Goal: Transaction & Acquisition: Purchase product/service

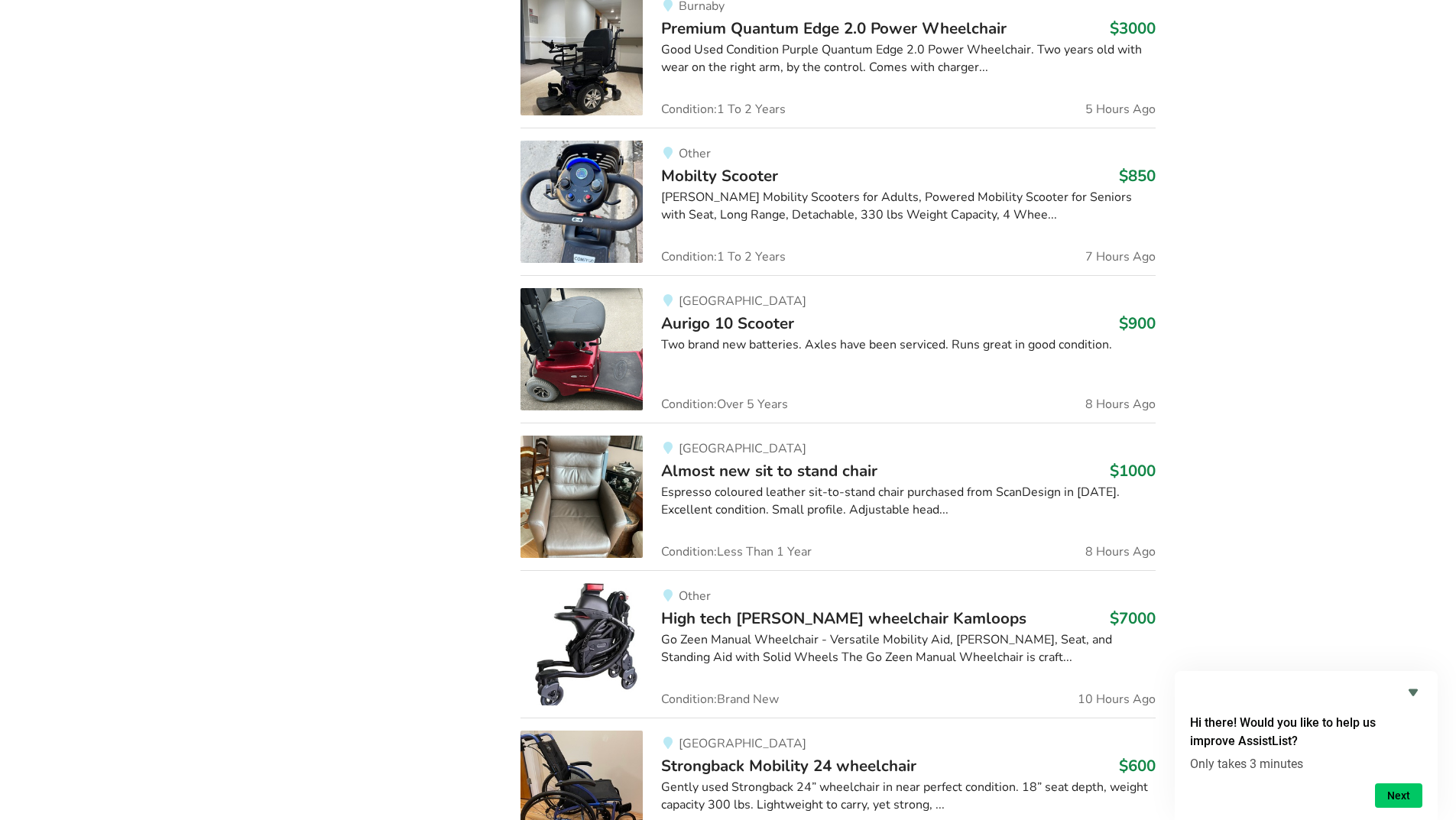
scroll to position [1053, 0]
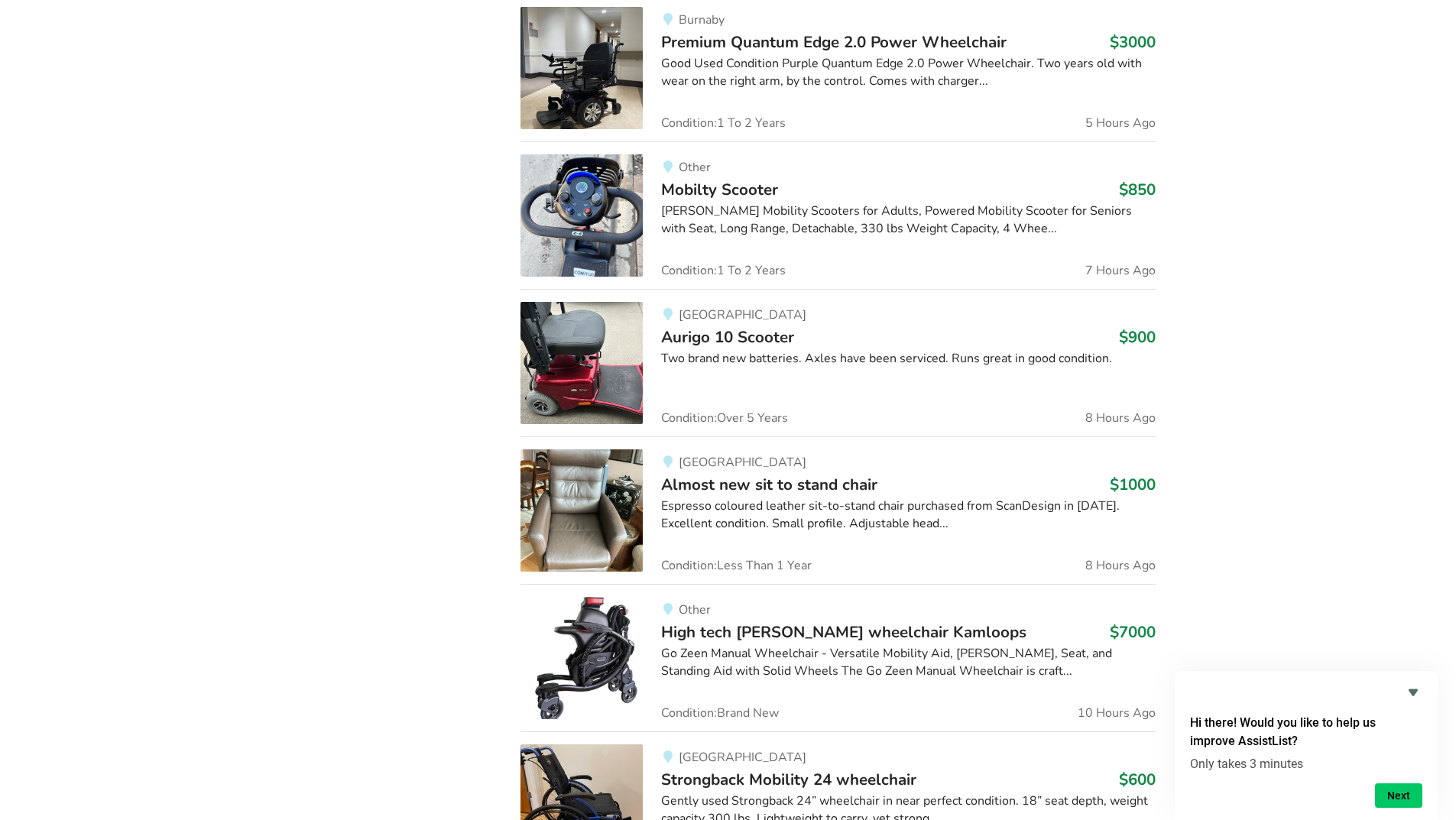
click at [585, 372] on img at bounding box center [581, 363] width 122 height 122
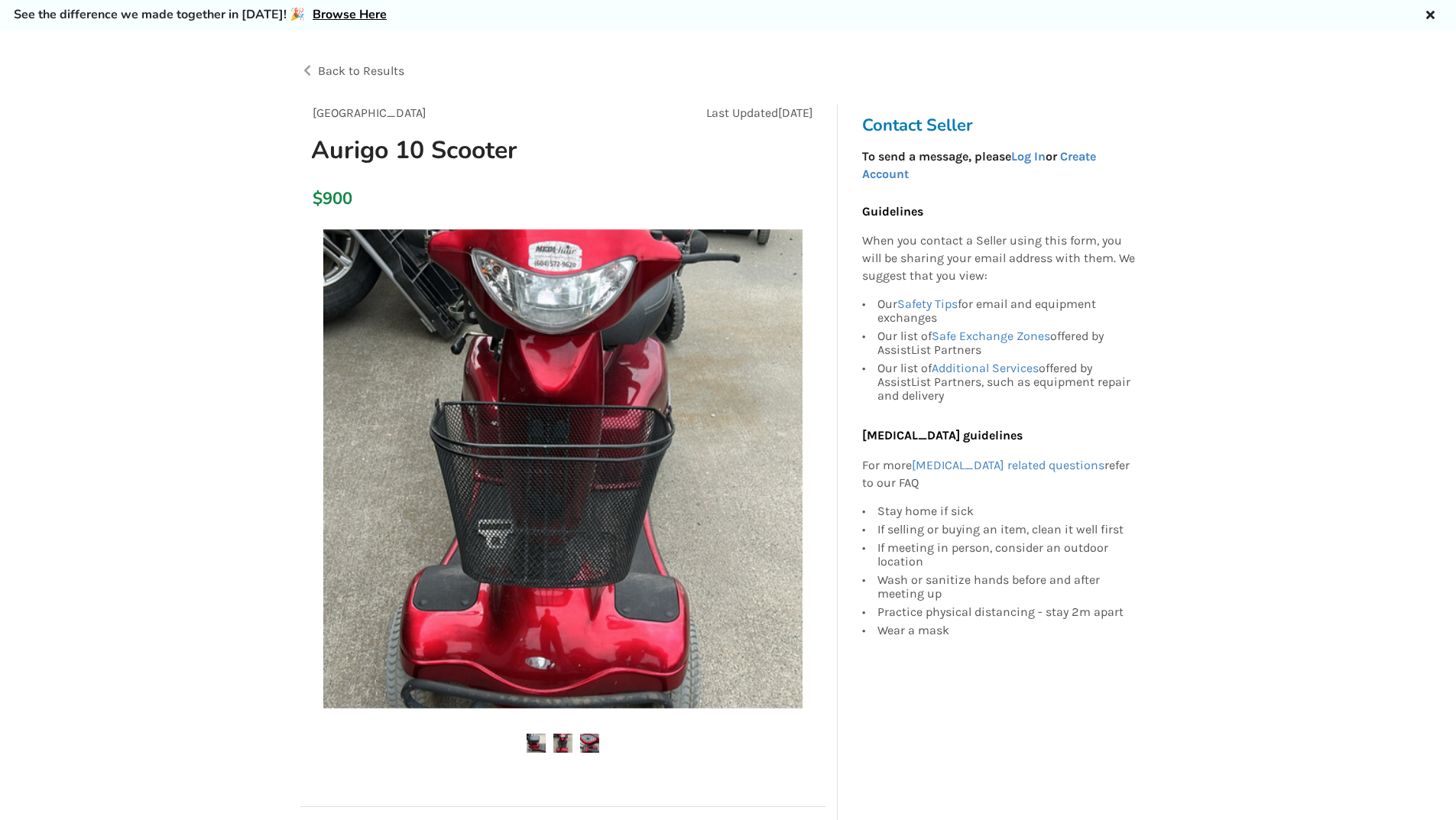
scroll to position [34, 0]
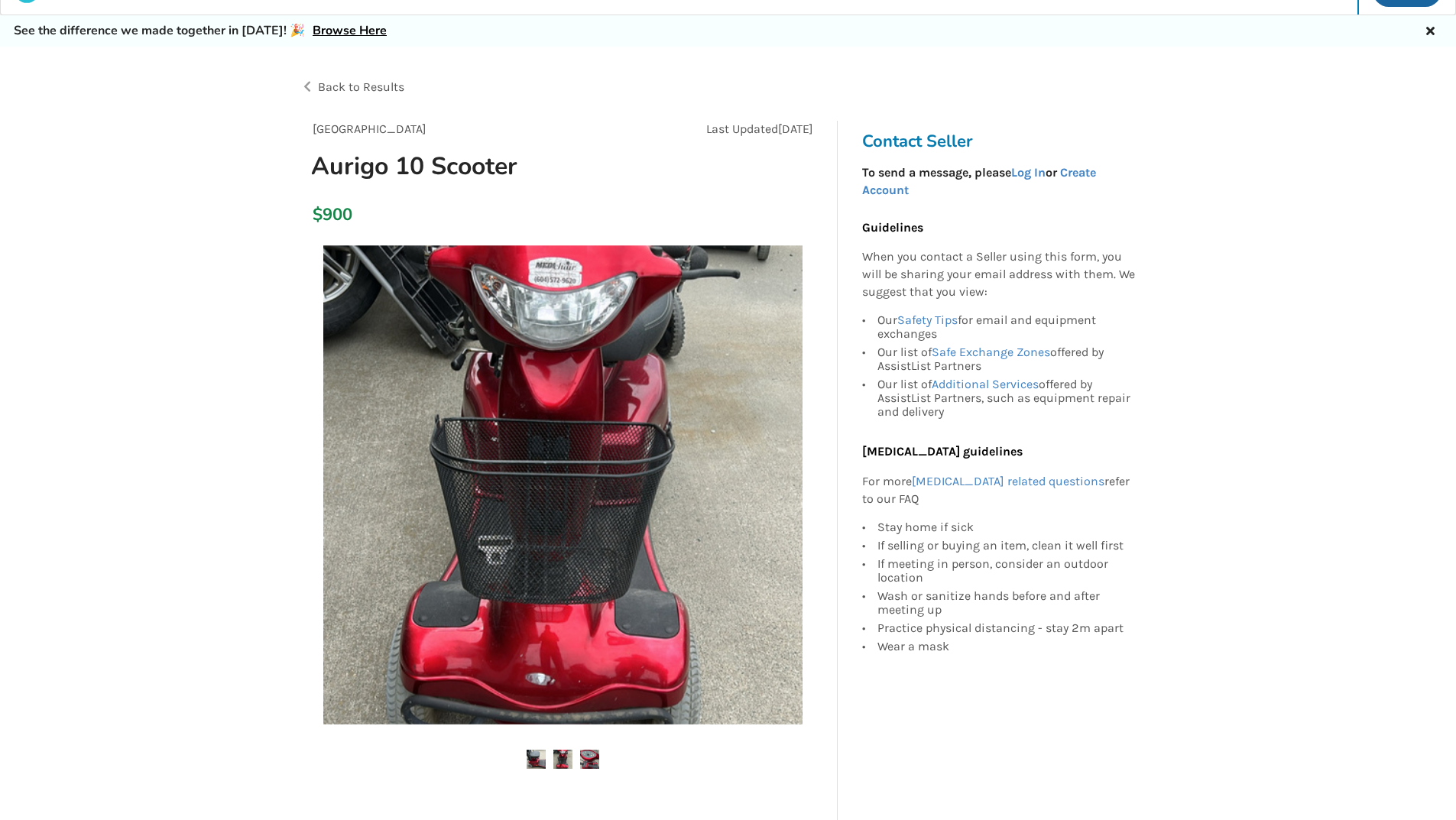
click at [566, 755] on img at bounding box center [563, 759] width 19 height 19
click at [597, 757] on img at bounding box center [589, 759] width 19 height 19
click at [564, 758] on img at bounding box center [563, 759] width 19 height 19
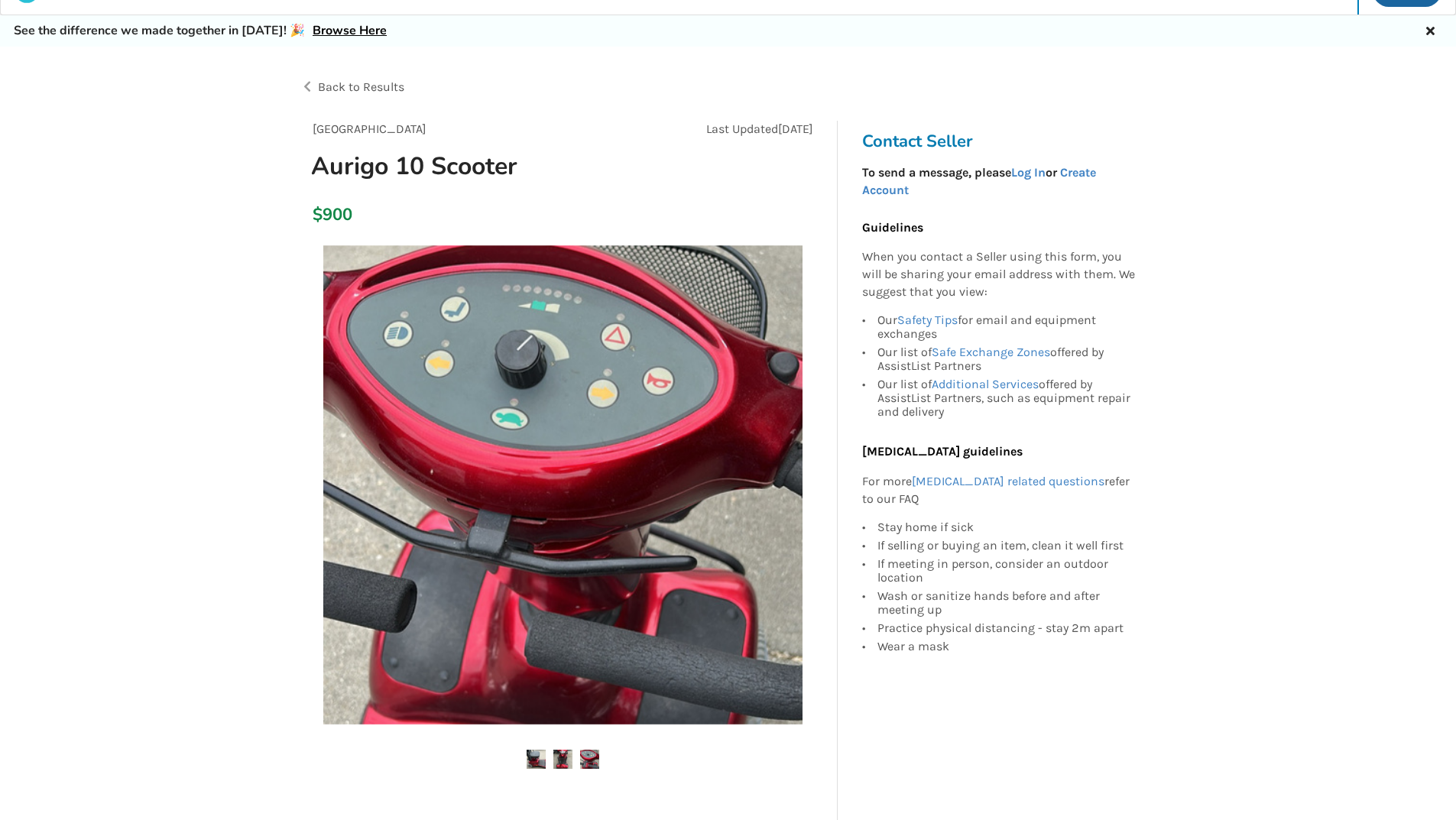
click at [530, 759] on img at bounding box center [536, 759] width 19 height 19
click at [306, 84] on div "Back to Results" at bounding box center [514, 86] width 428 height 43
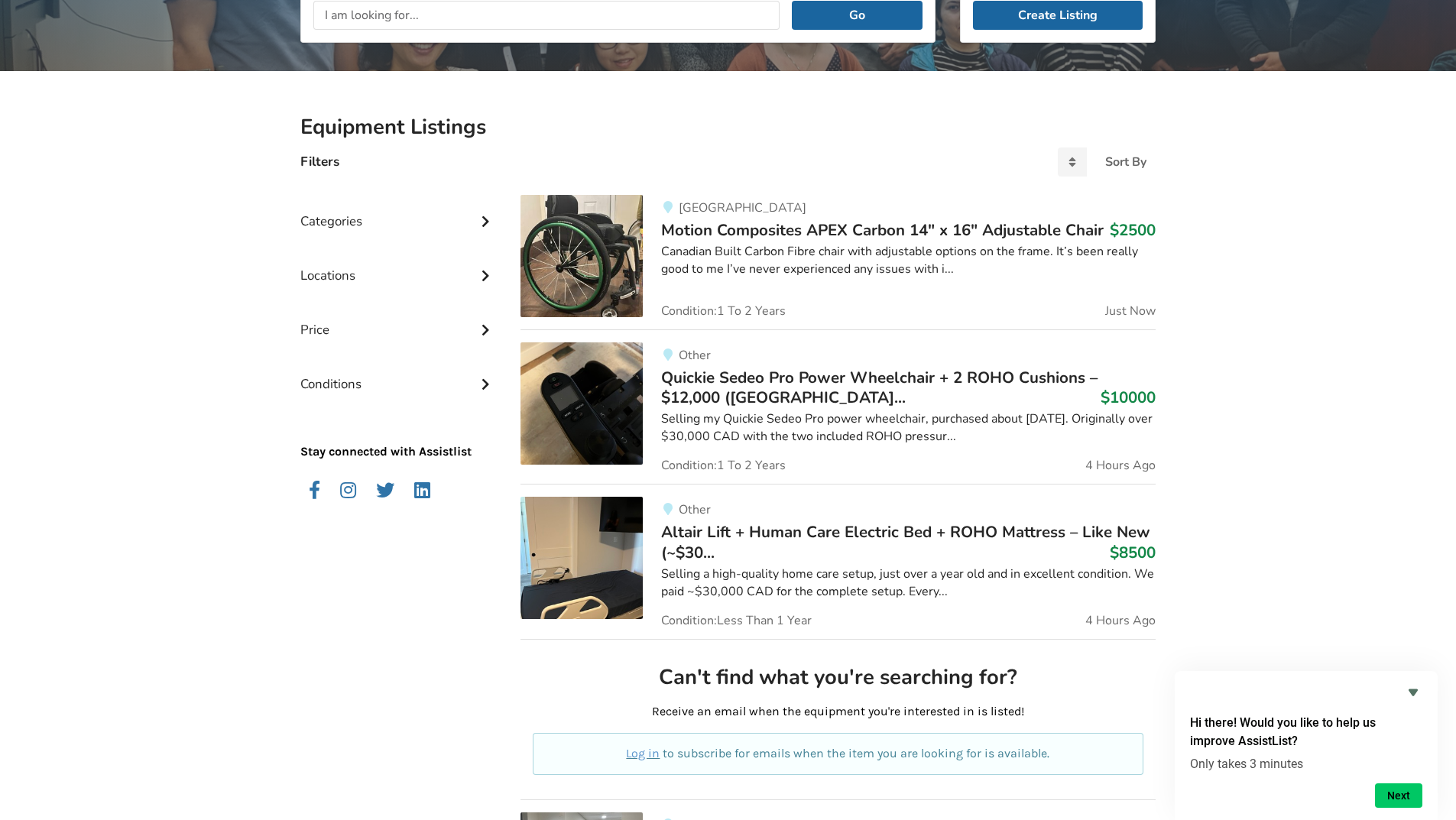
scroll to position [237, 0]
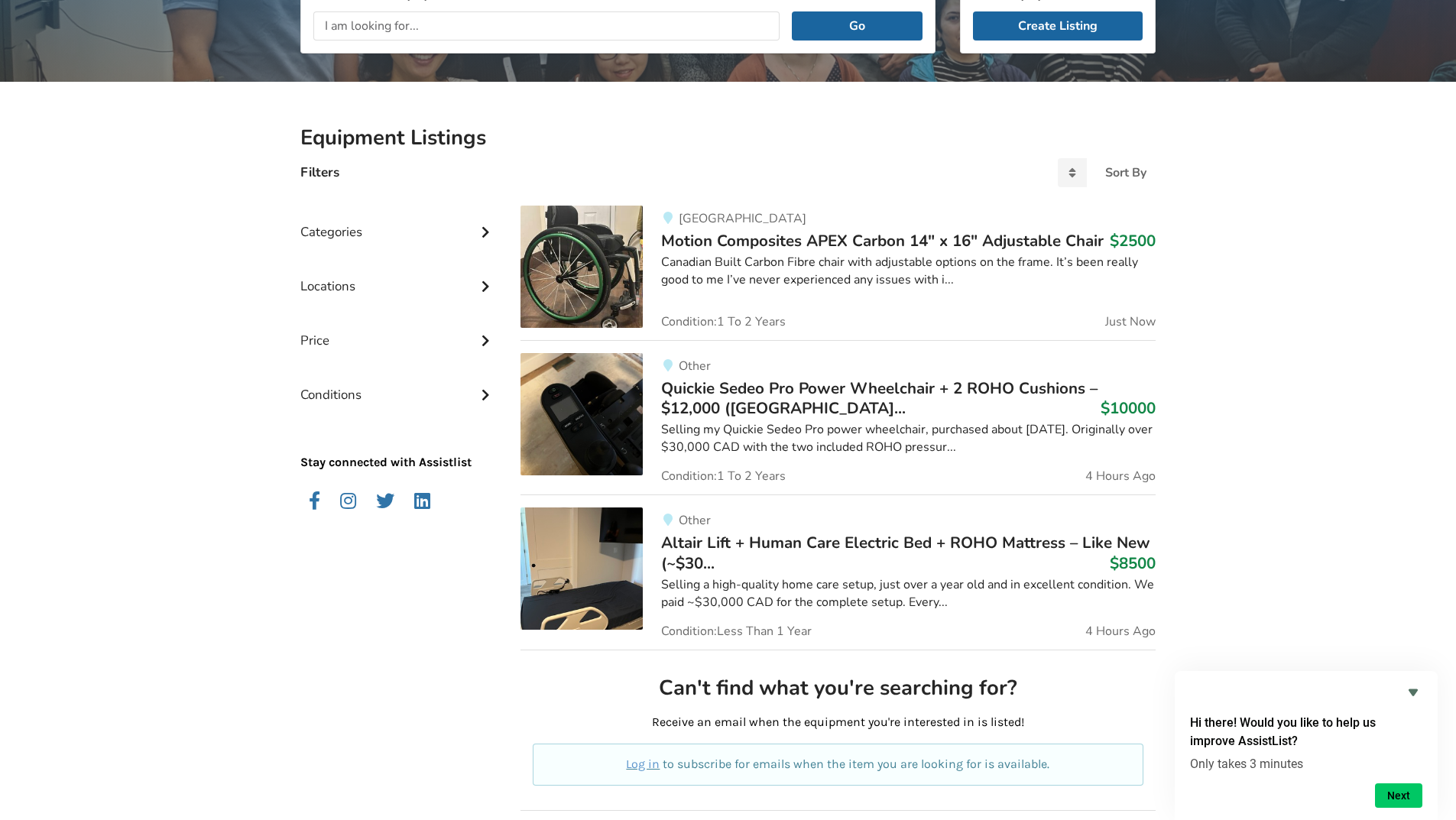
click at [616, 418] on img at bounding box center [581, 414] width 122 height 122
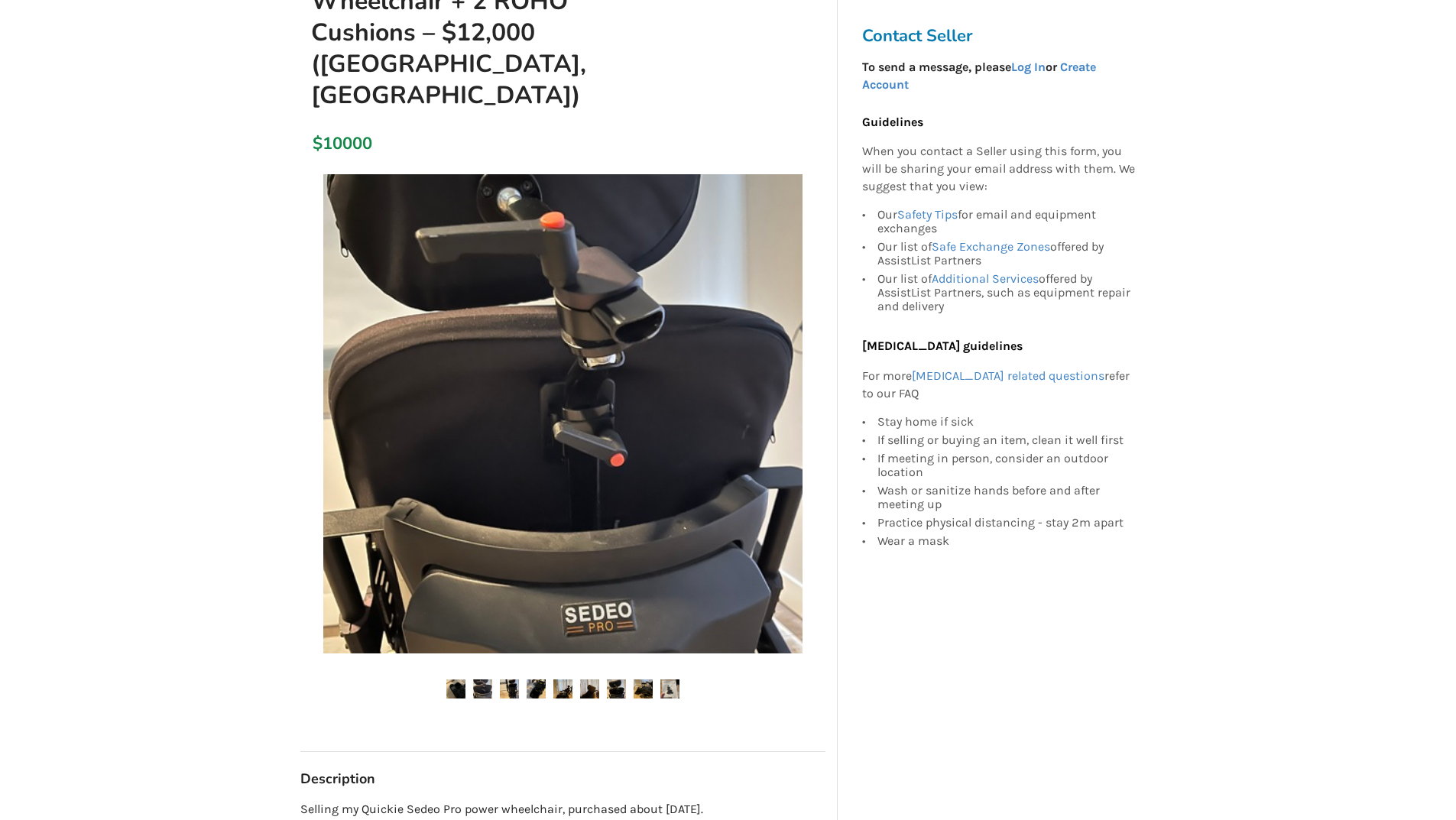
scroll to position [254, 0]
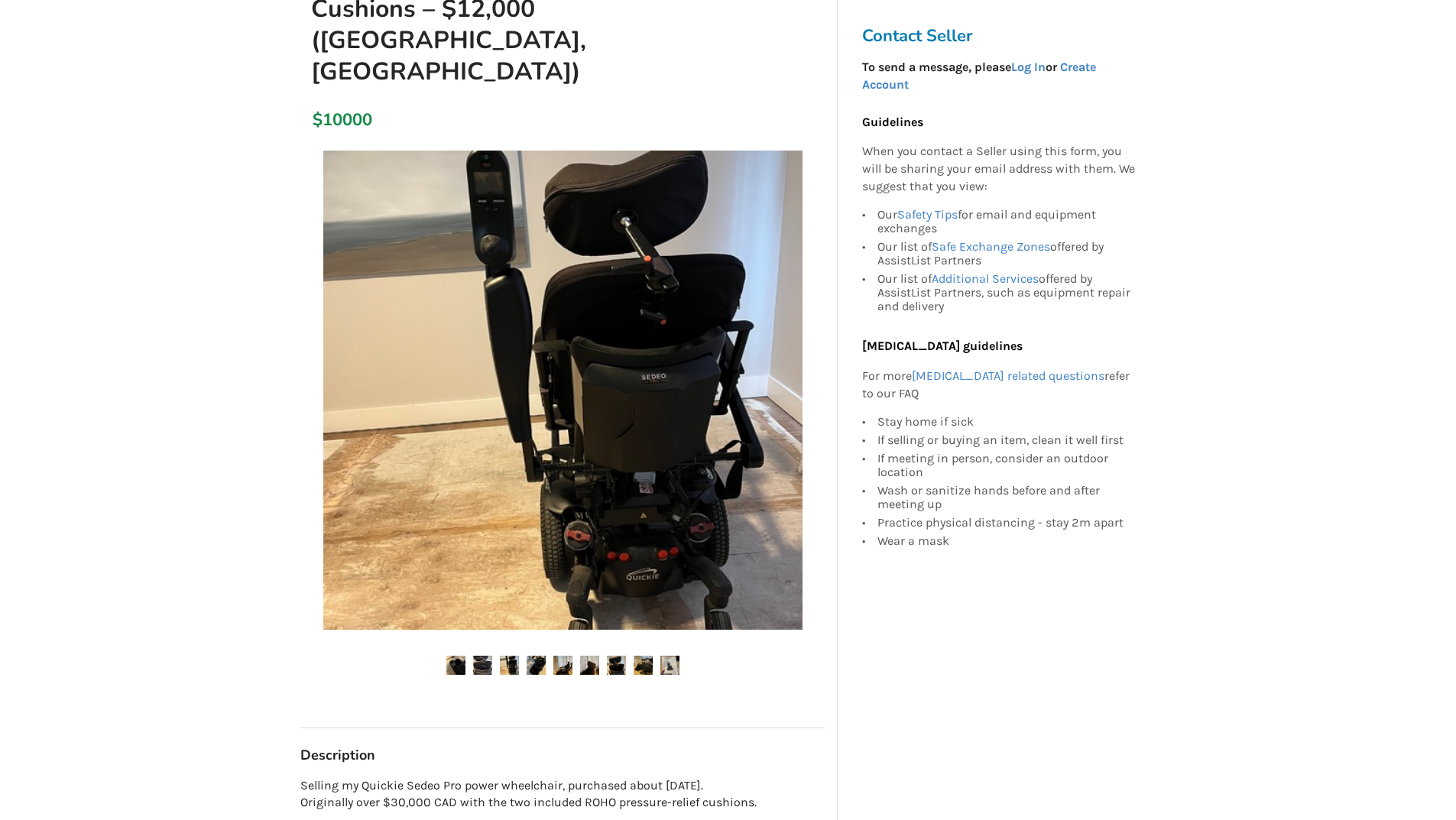
click at [515, 655] on img at bounding box center [509, 665] width 19 height 19
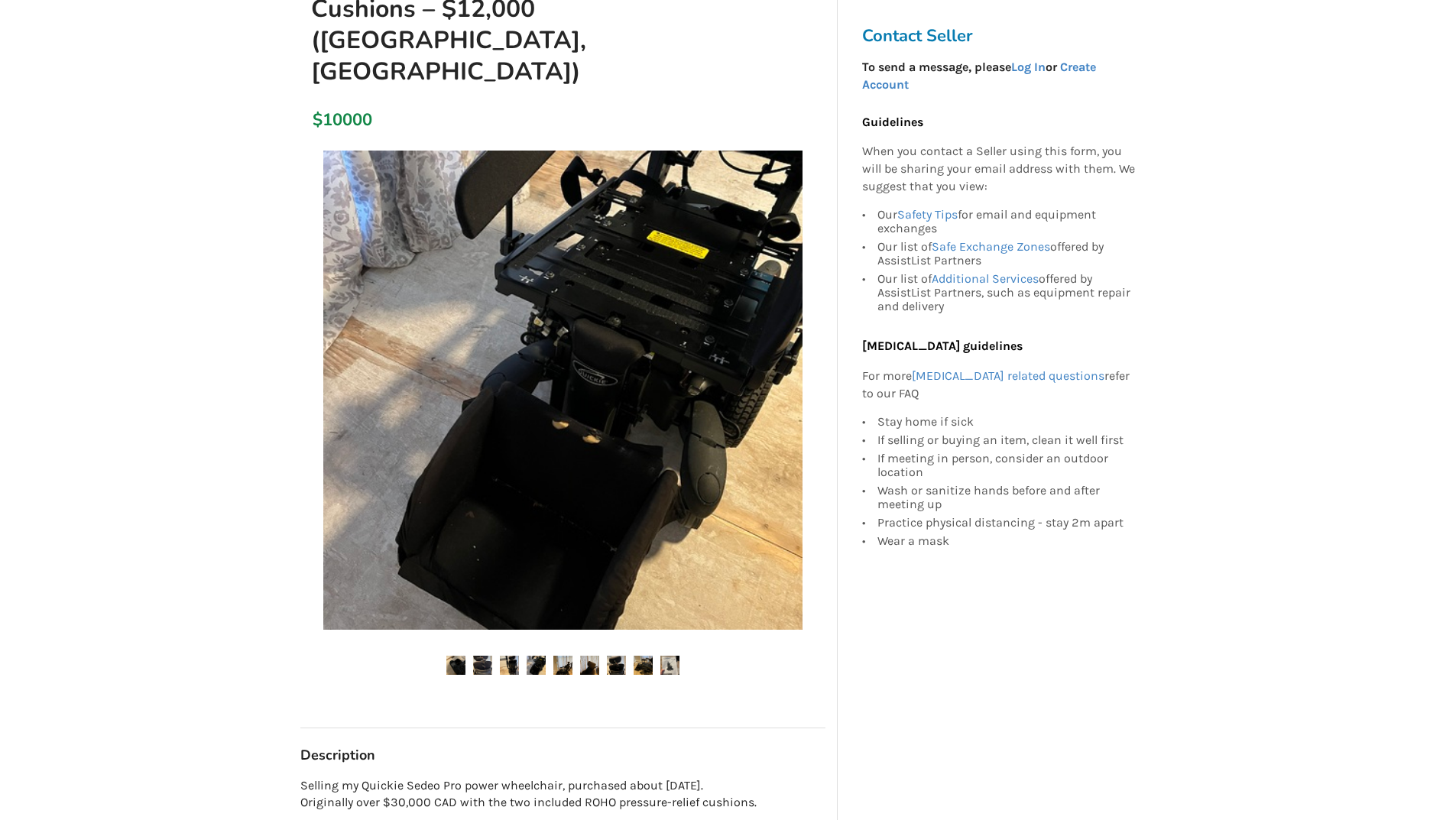
click at [539, 655] on img at bounding box center [536, 665] width 19 height 19
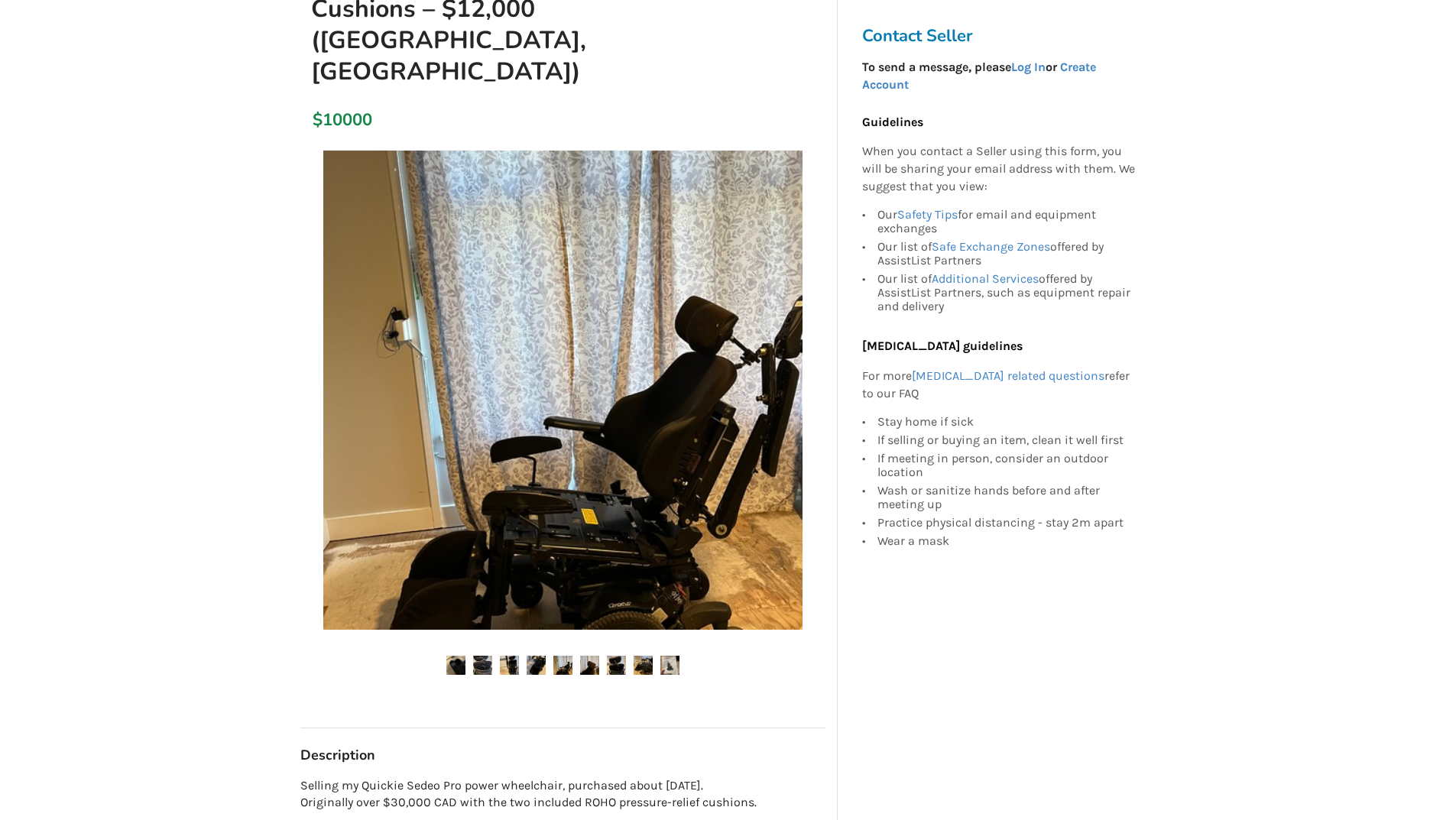
click at [567, 655] on img at bounding box center [563, 665] width 19 height 19
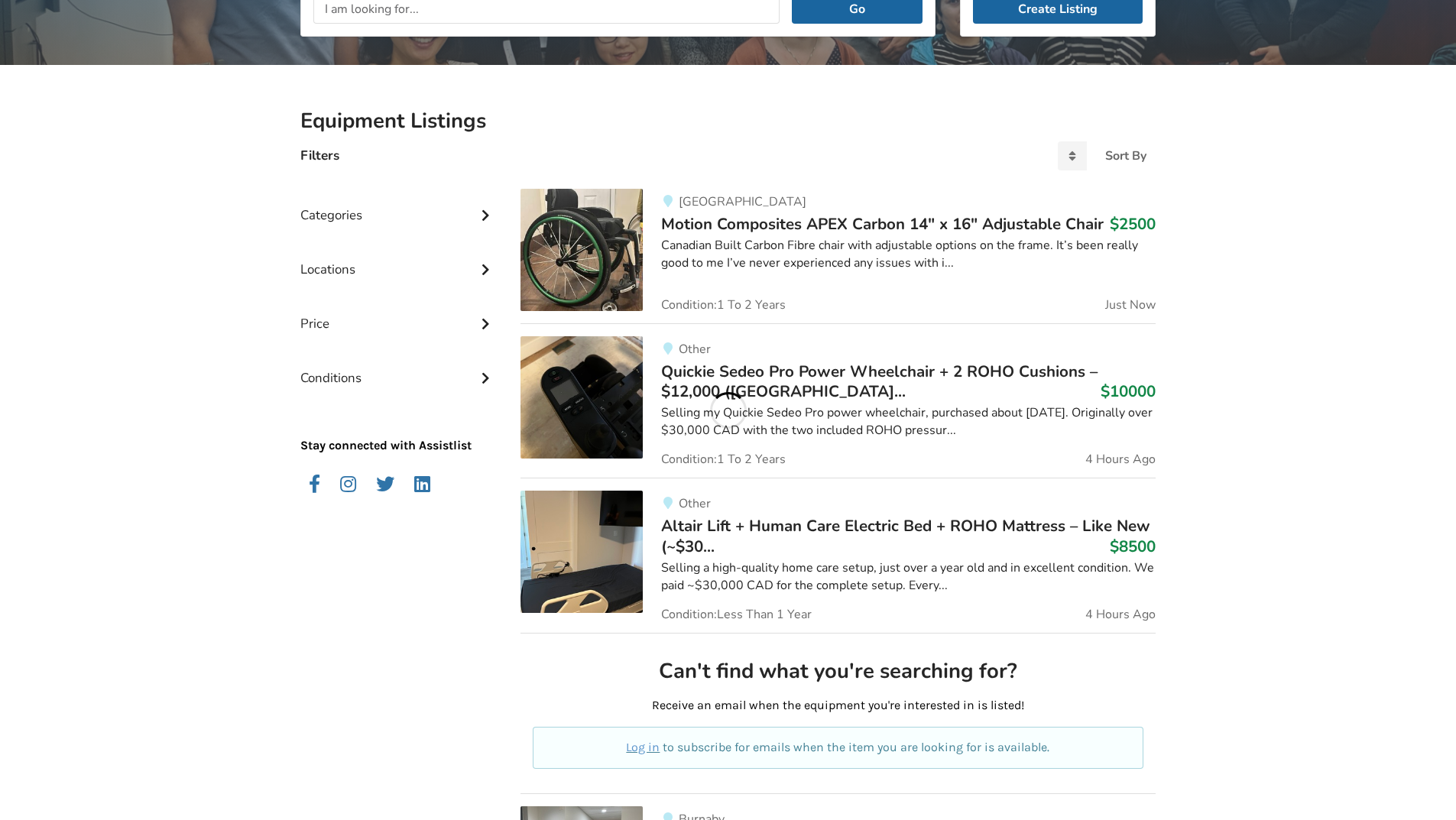
scroll to position [237, 0]
